Goal: Task Accomplishment & Management: Manage account settings

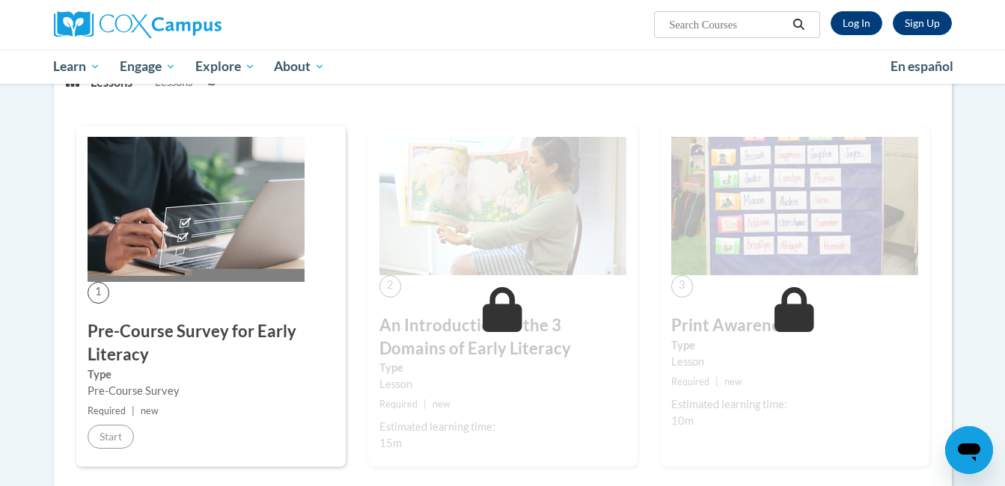
scroll to position [239, 0]
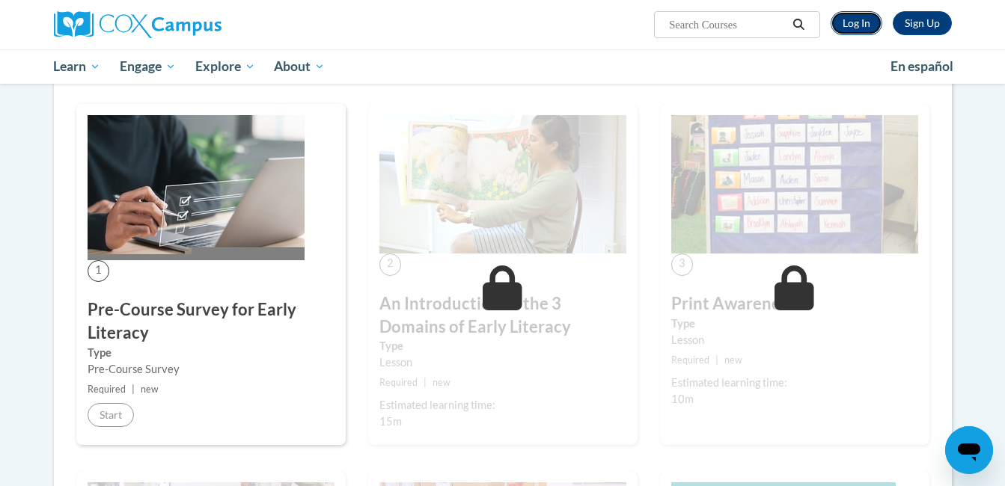
click at [857, 24] on link "Log In" at bounding box center [856, 23] width 52 height 24
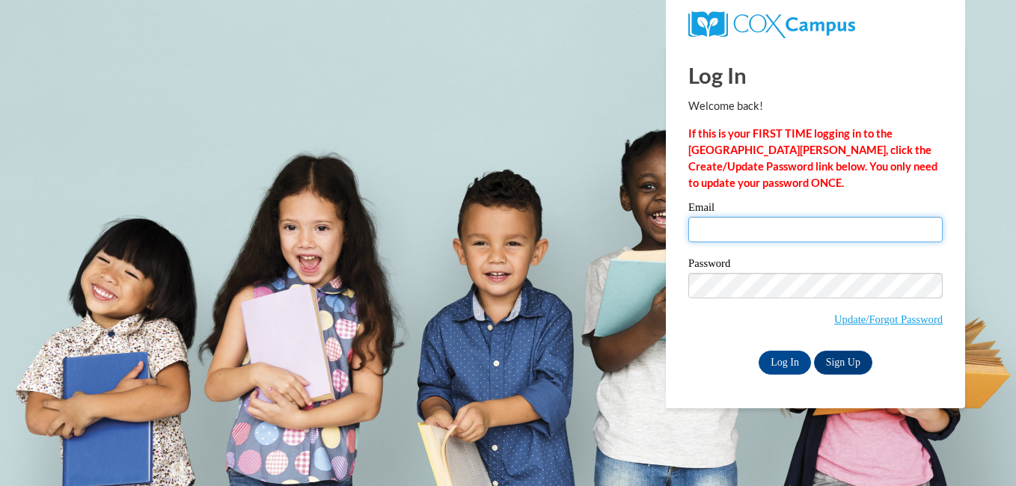
drag, startPoint x: 0, startPoint y: 0, endPoint x: 754, endPoint y: 231, distance: 788.7
click at [754, 231] on input "Email" at bounding box center [815, 229] width 254 height 25
type input "[EMAIL_ADDRESS][DOMAIN_NAME]"
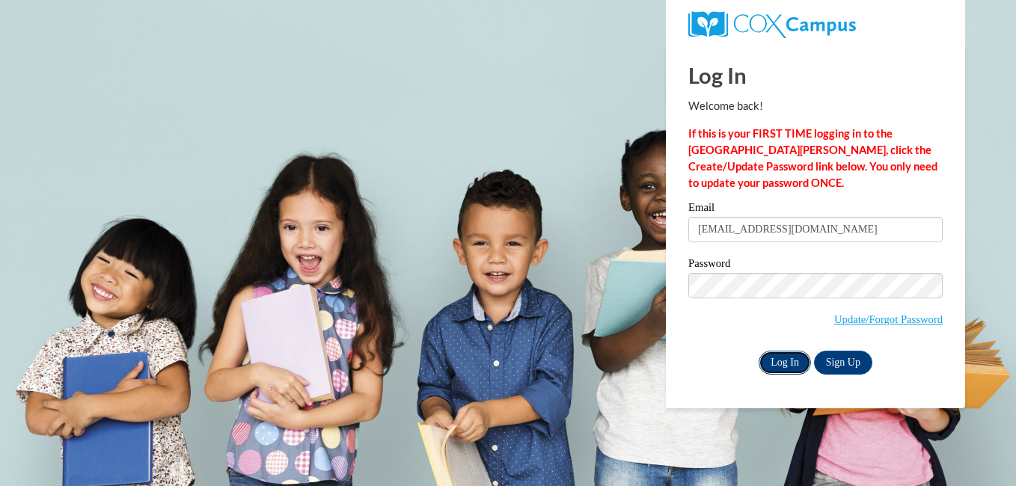
click at [780, 359] on input "Log In" at bounding box center [785, 363] width 52 height 24
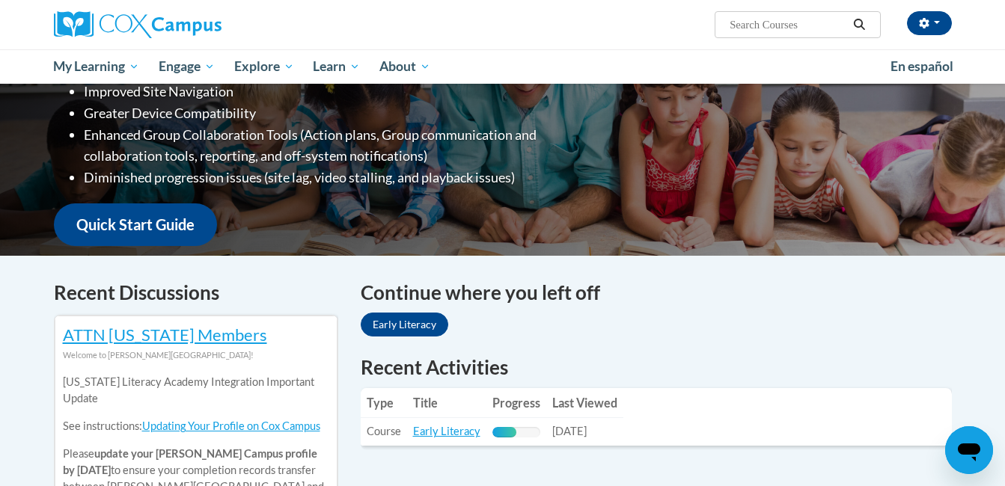
scroll to position [299, 0]
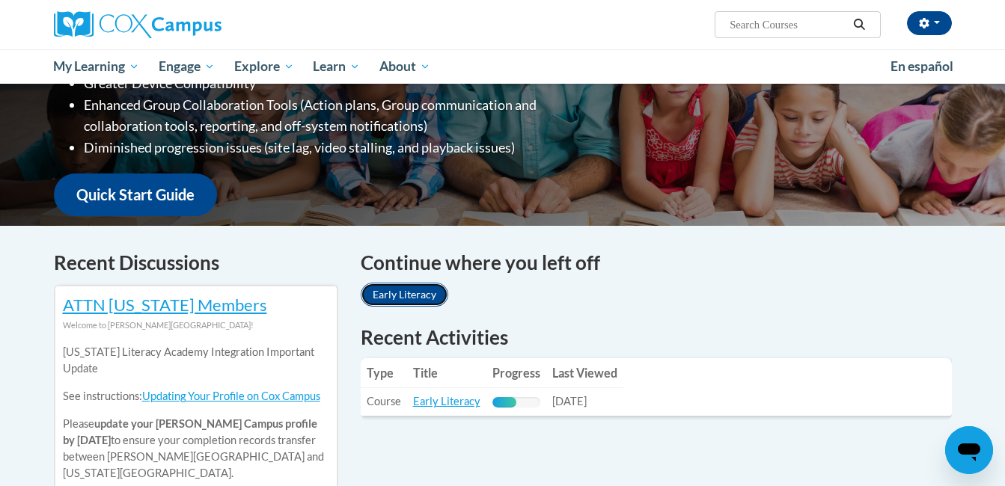
click at [402, 291] on link "Early Literacy" at bounding box center [405, 295] width 88 height 24
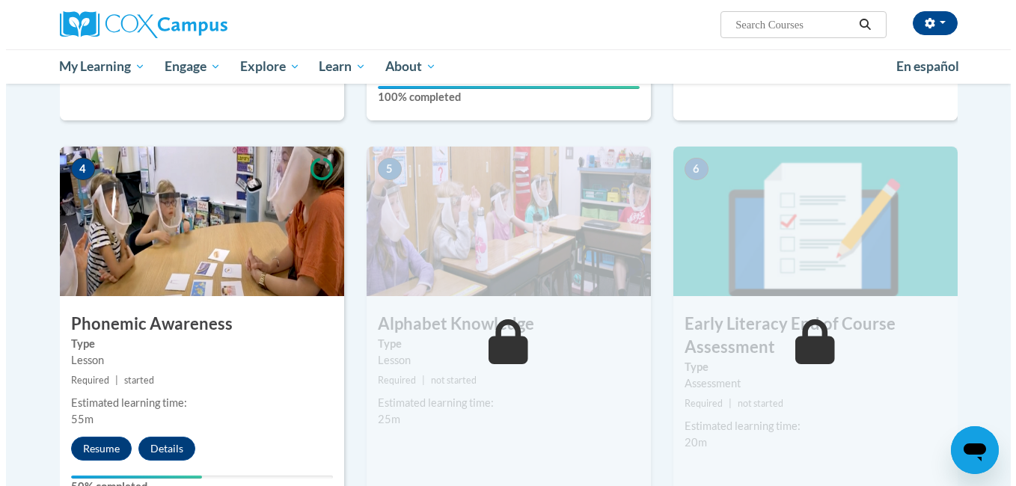
scroll to position [658, 0]
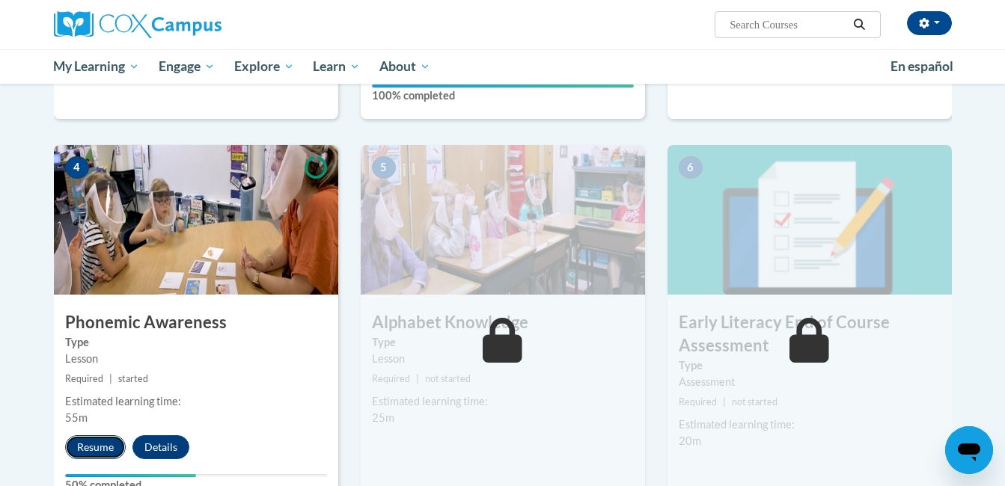
click at [103, 438] on button "Resume" at bounding box center [95, 447] width 61 height 24
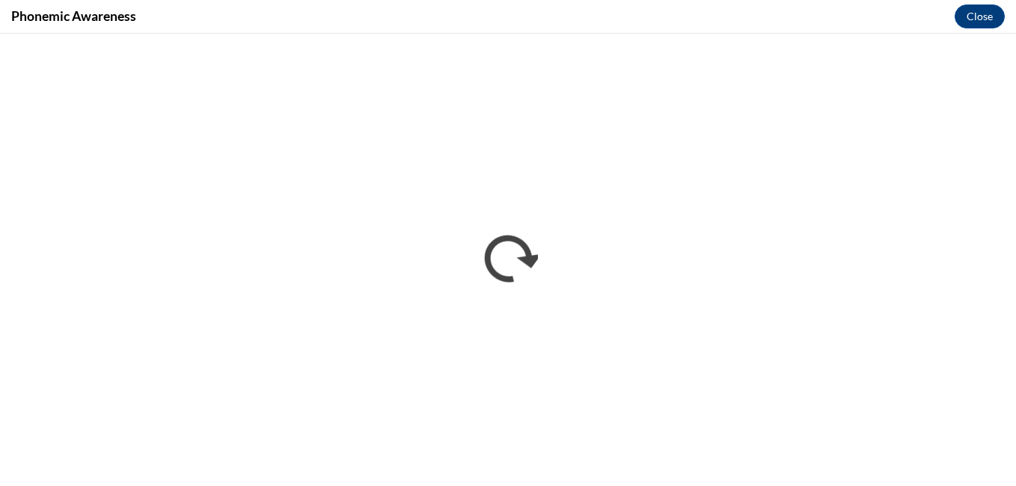
scroll to position [0, 0]
